Goal: Register for event/course

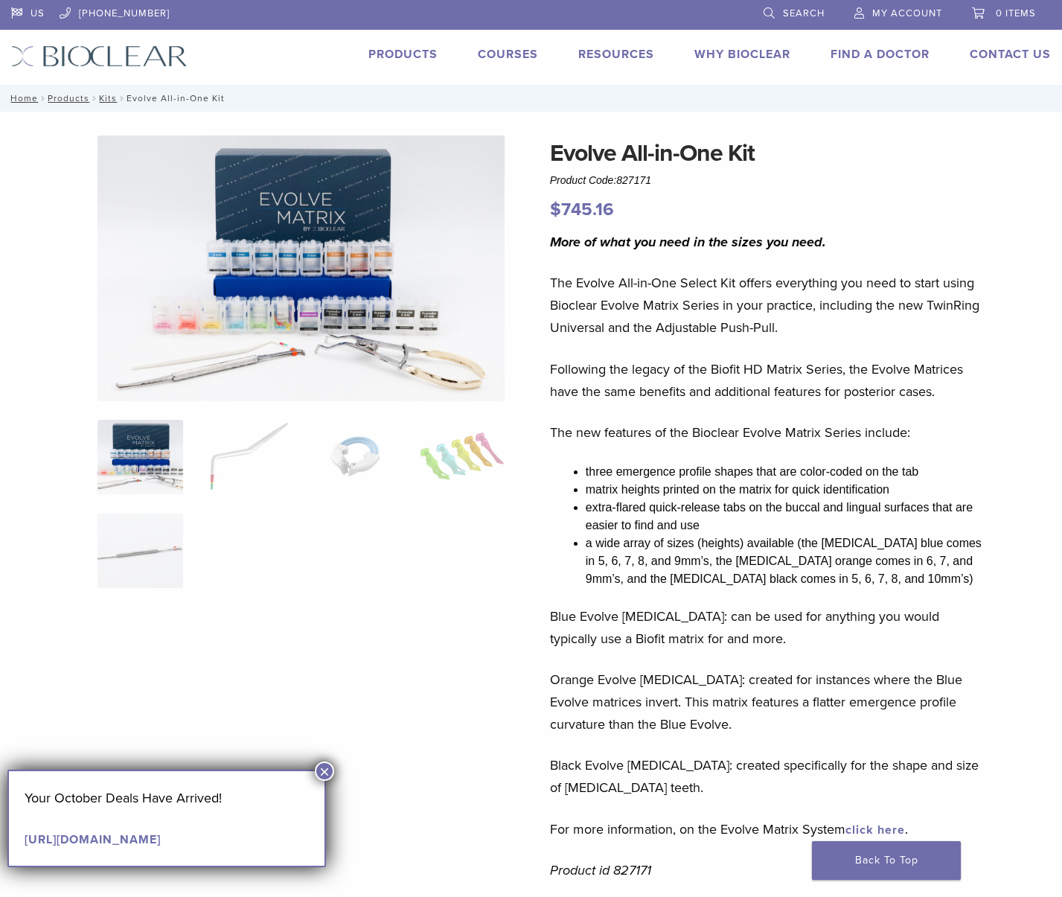
click at [149, 461] on img at bounding box center [139, 457] width 85 height 74
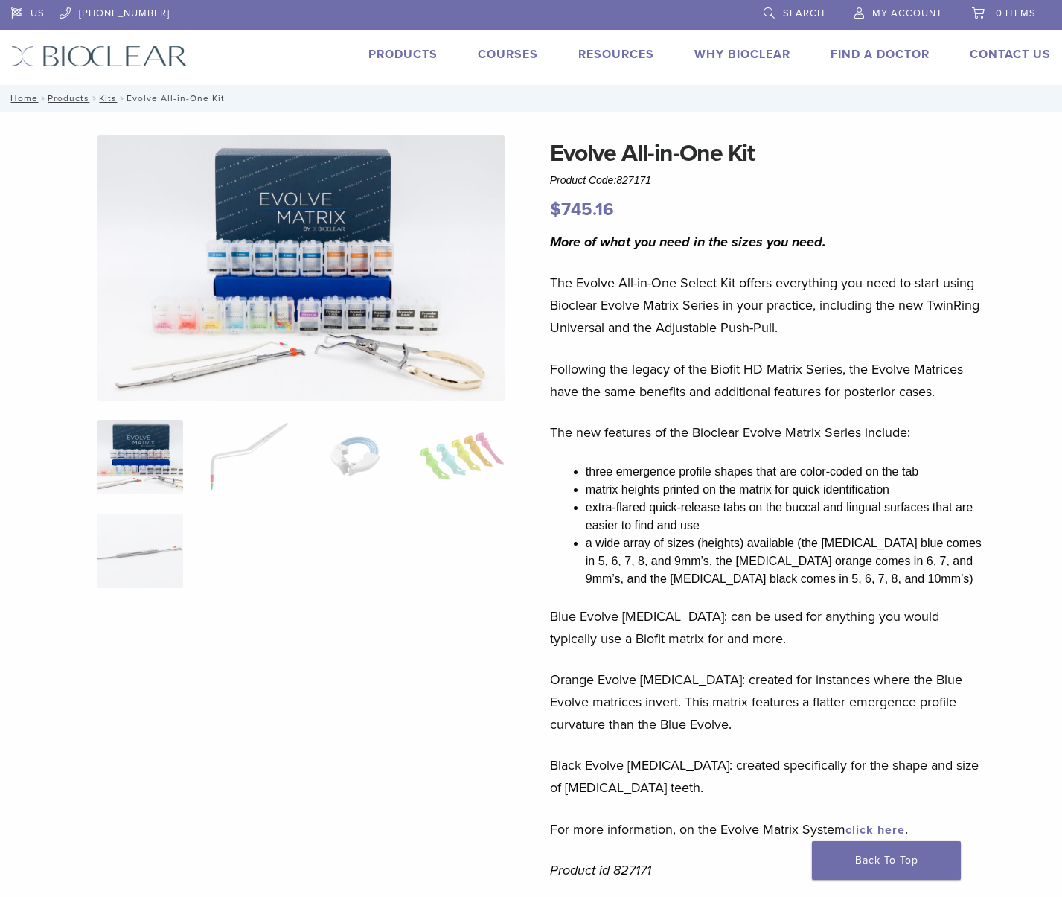
click at [307, 234] on img at bounding box center [300, 268] width 407 height 266
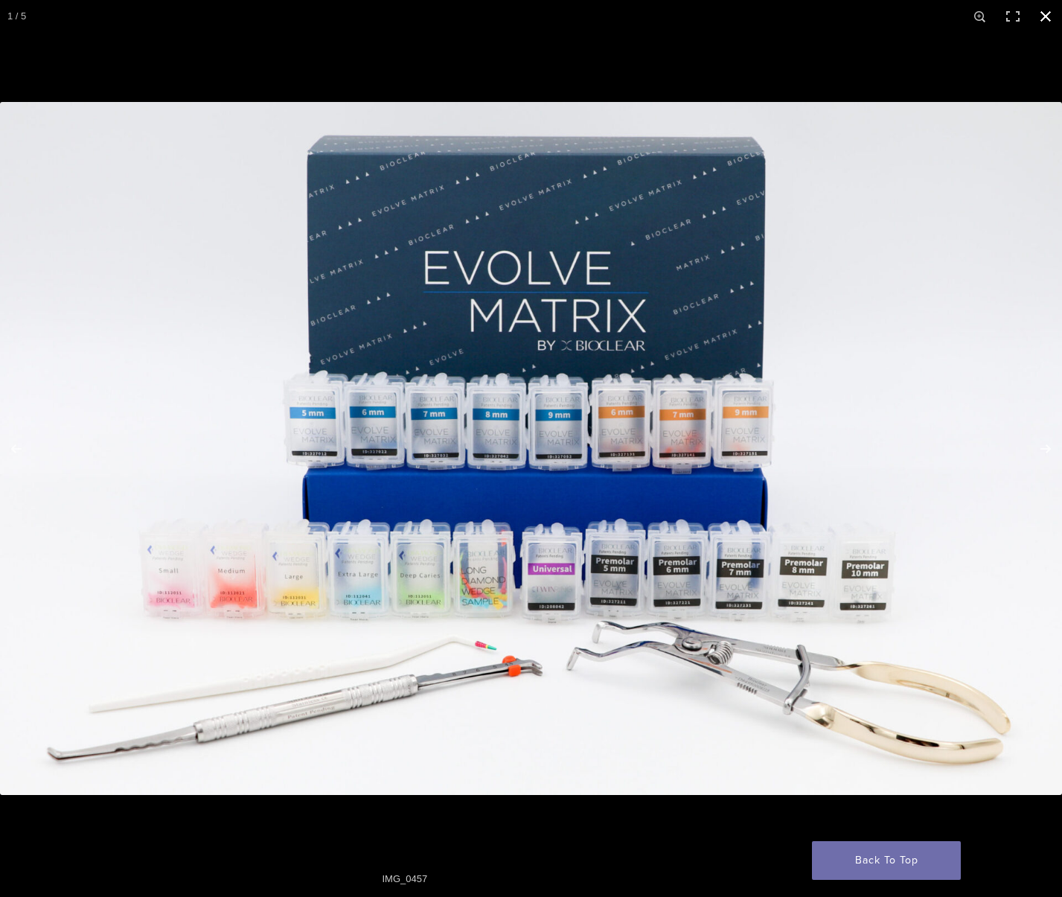
click at [1043, 11] on button "Close (Esc)" at bounding box center [1045, 16] width 33 height 33
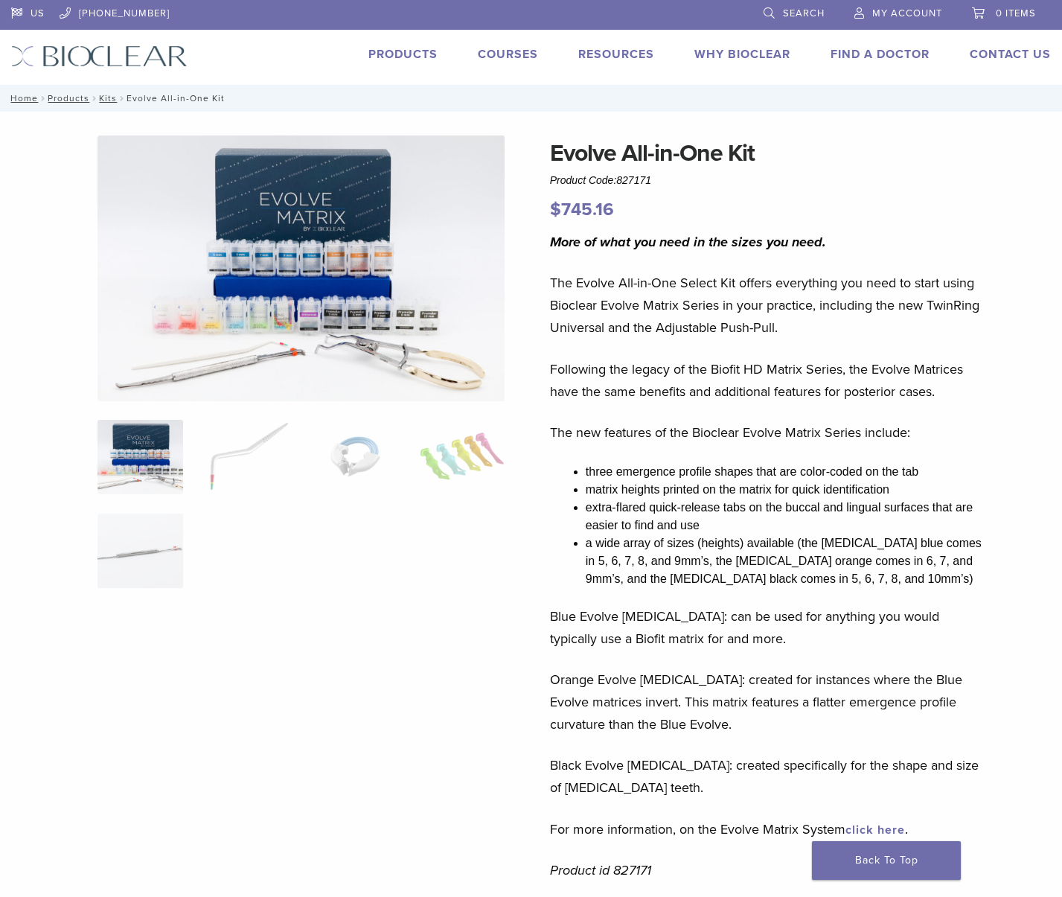
click at [505, 56] on link "Courses" at bounding box center [508, 54] width 60 height 15
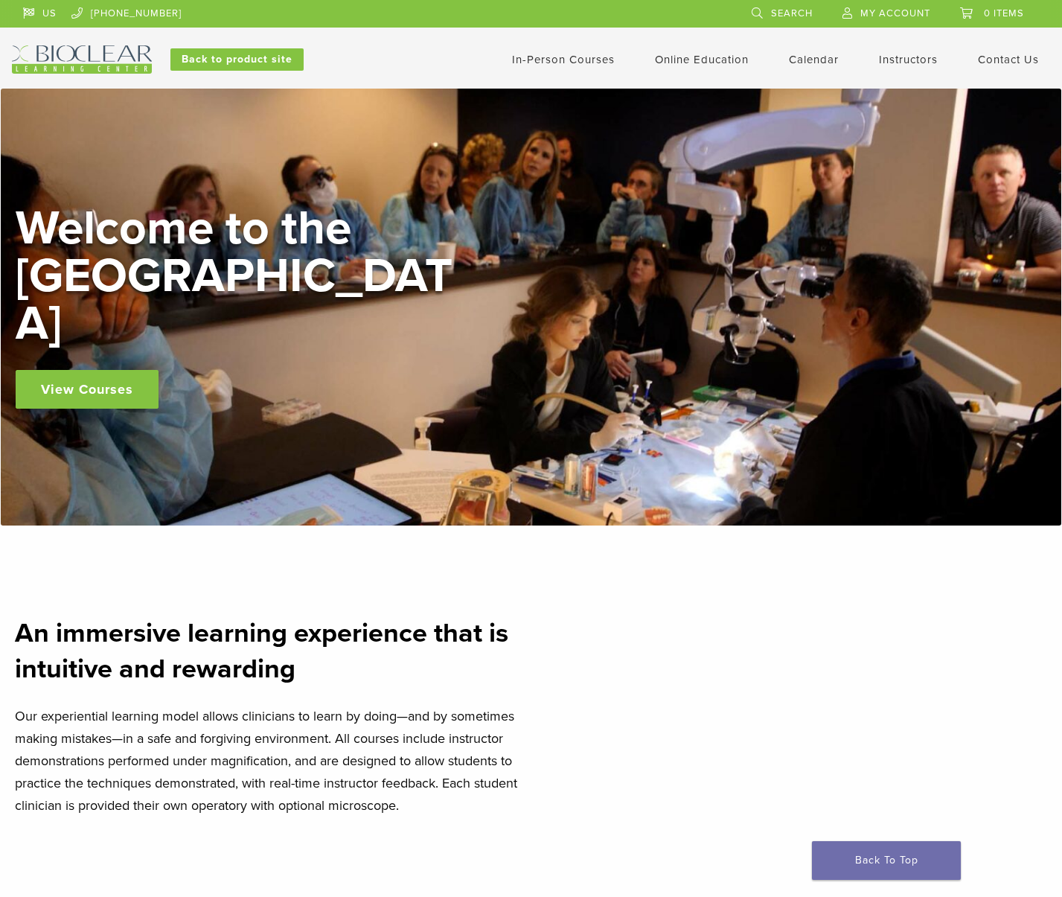
click at [124, 370] on link "View Courses" at bounding box center [87, 389] width 143 height 39
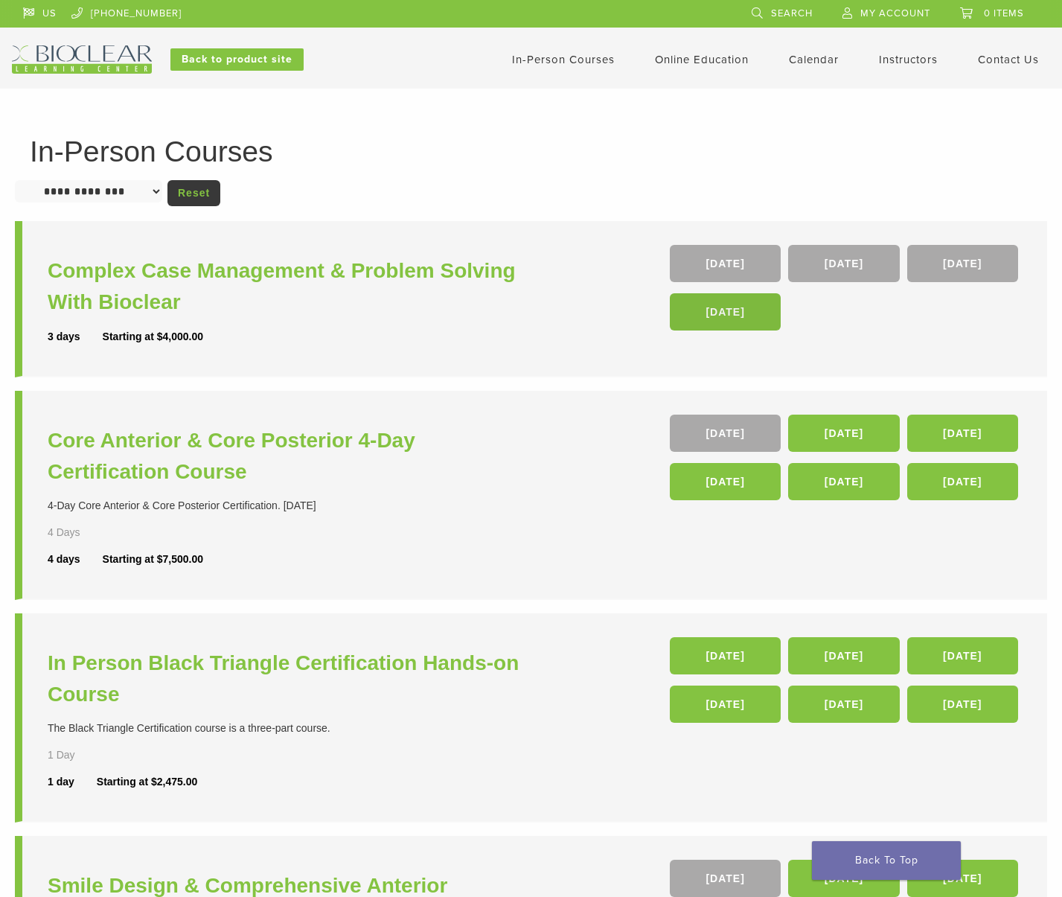
click at [728, 318] on link "12 Nov 26" at bounding box center [725, 311] width 111 height 37
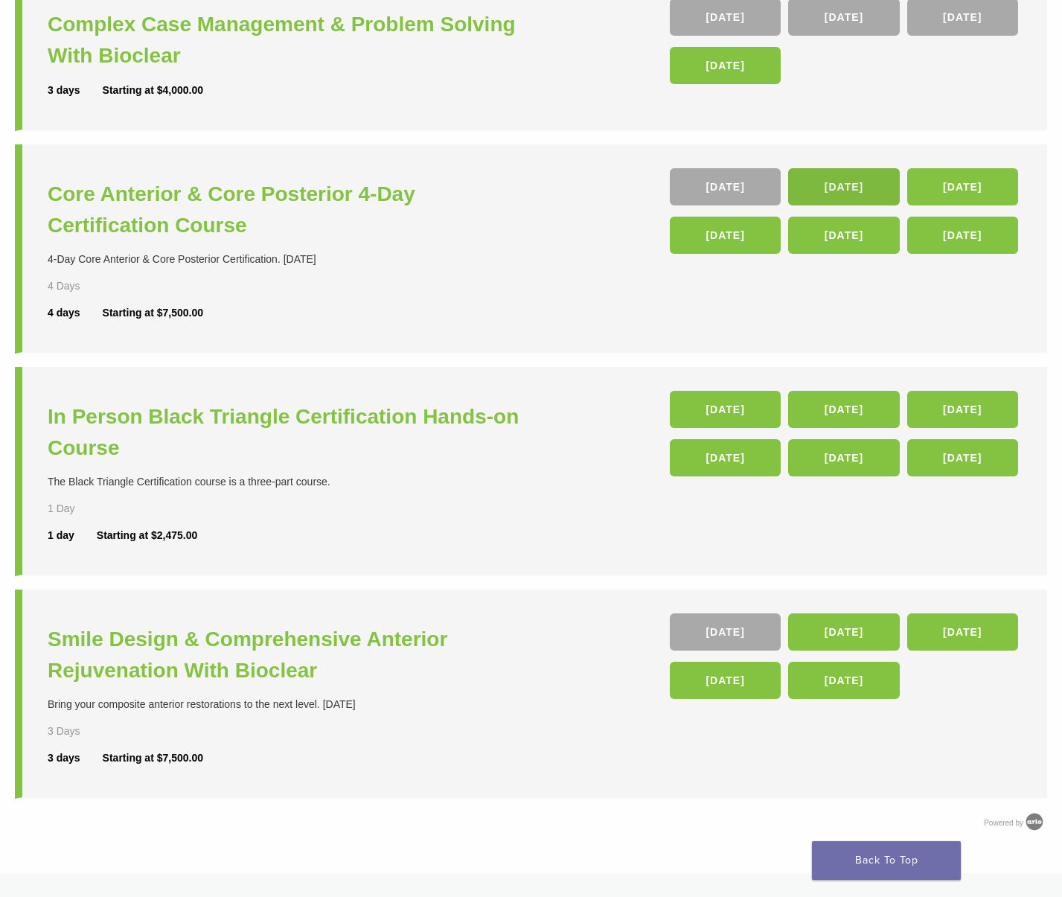
scroll to position [263, 0]
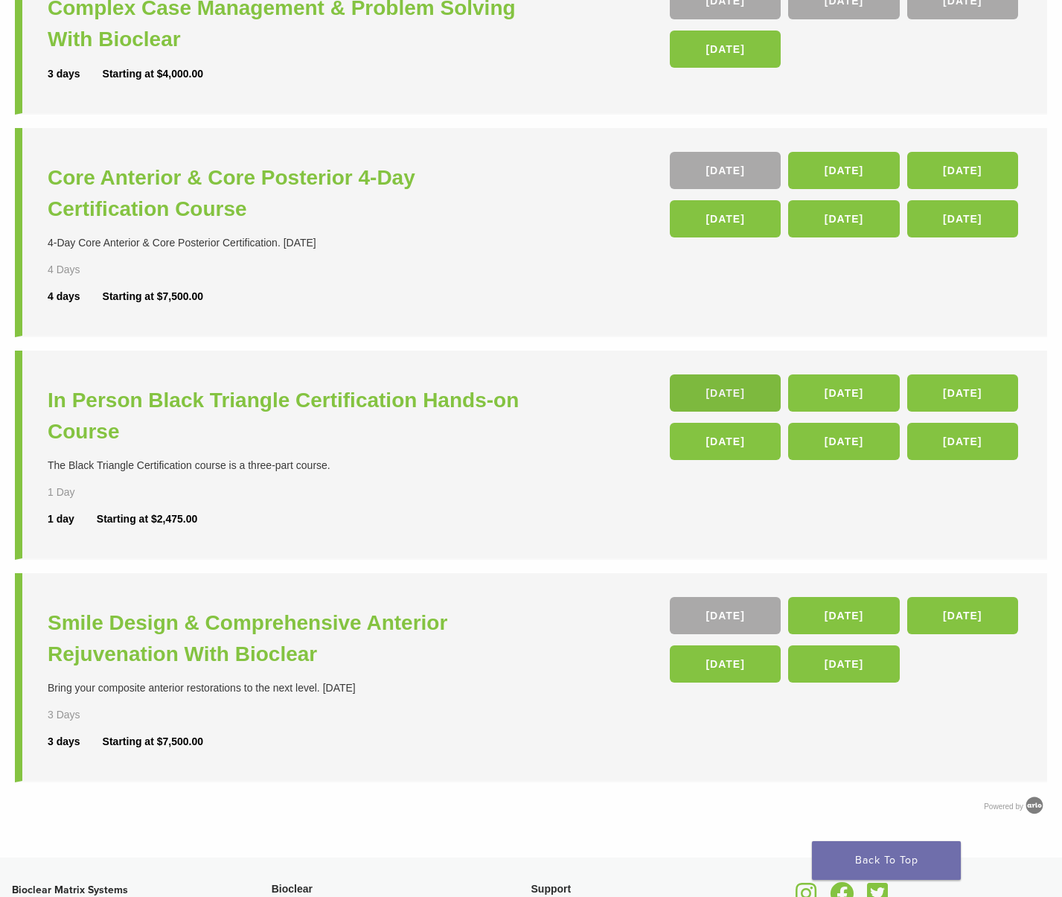
click at [731, 394] on link "23 Jan 26" at bounding box center [725, 392] width 111 height 37
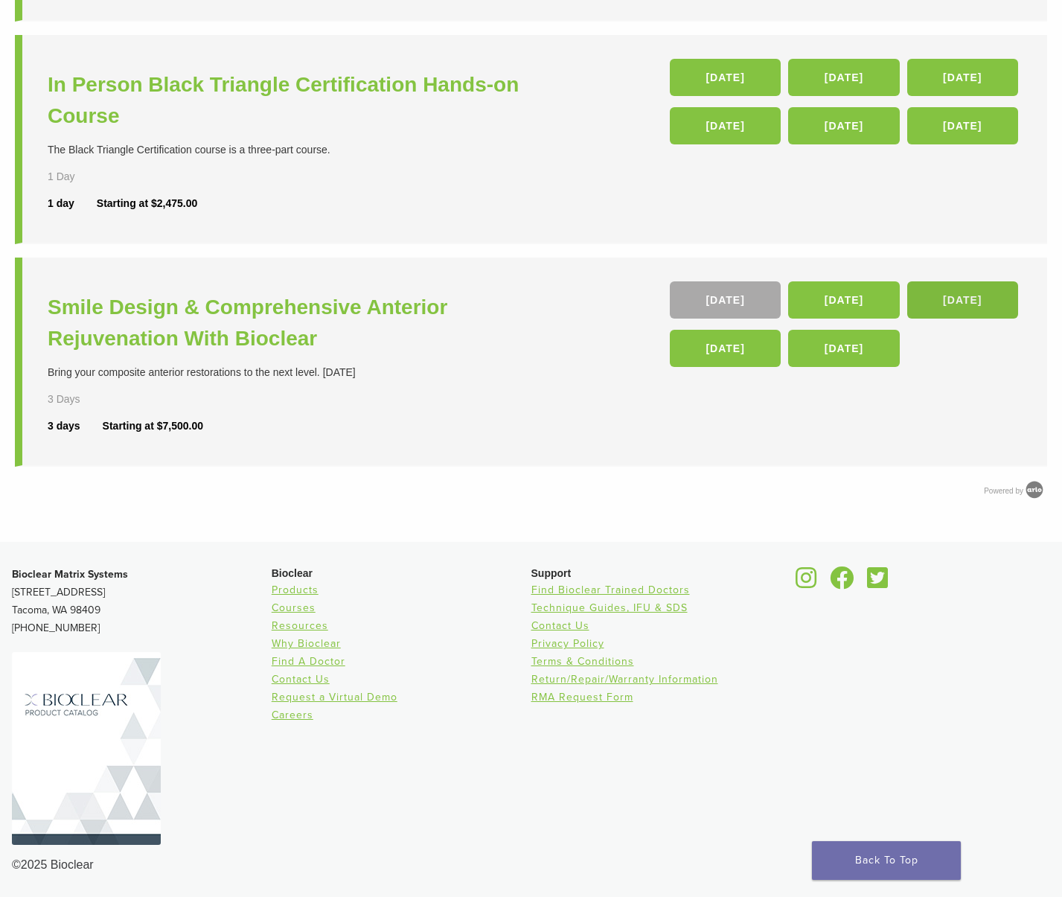
click at [979, 301] on link "04 Jun 26" at bounding box center [962, 299] width 111 height 37
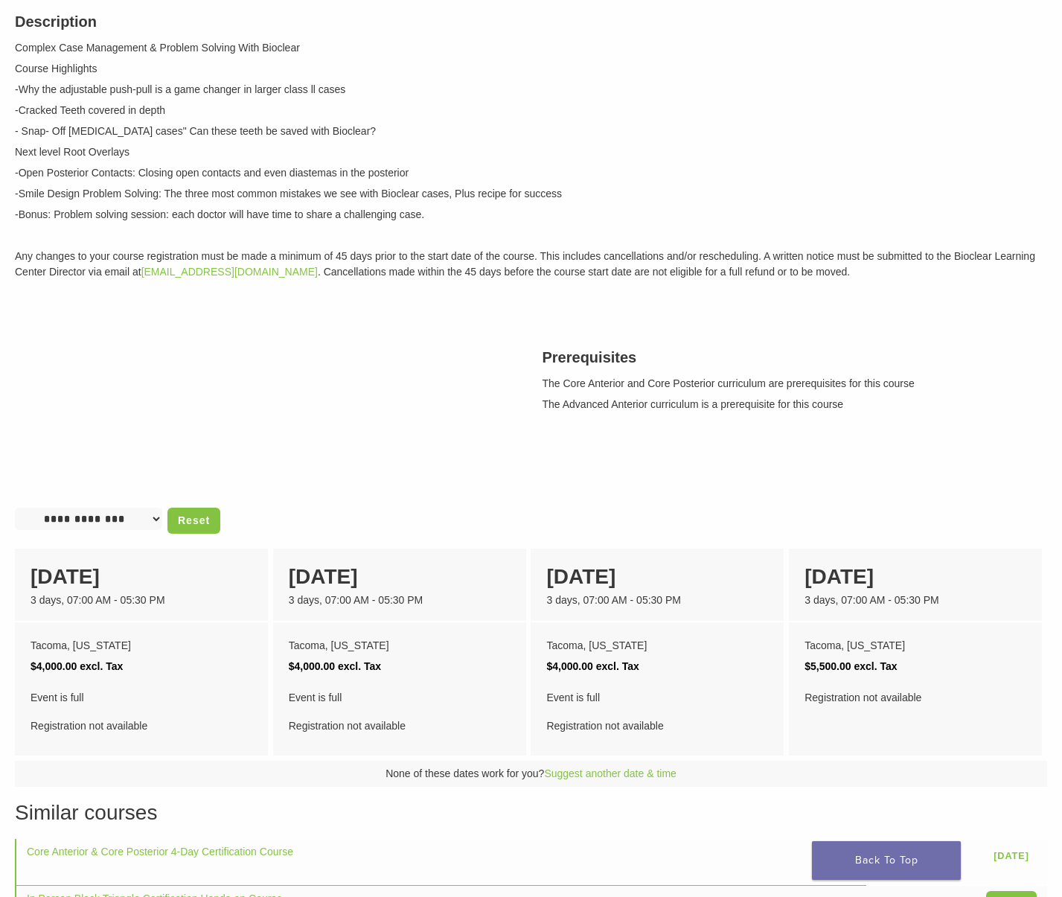
scroll to position [430, 0]
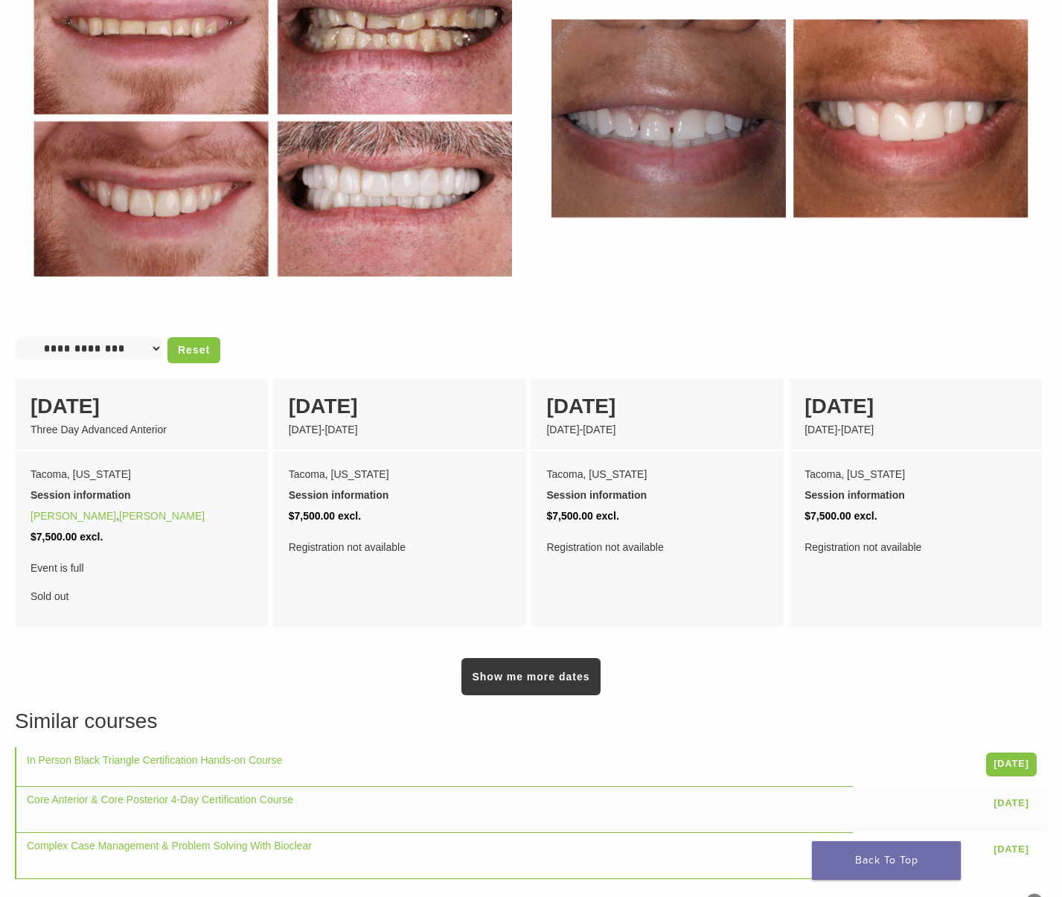
scroll to position [801, 0]
